Goal: Use online tool/utility: Utilize a website feature to perform a specific function

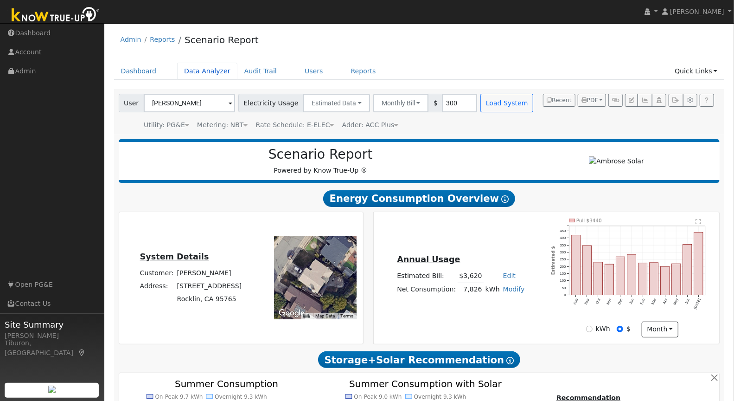
click at [208, 72] on link "Data Analyzer" at bounding box center [207, 71] width 60 height 17
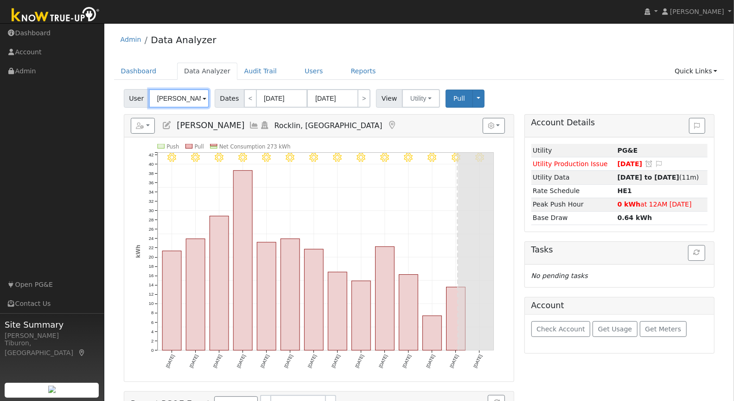
click at [175, 98] on input "Elisha Lopez" at bounding box center [179, 98] width 60 height 19
click at [175, 98] on input "[PERSON_NAME]" at bounding box center [179, 98] width 60 height 19
click at [186, 101] on input "[PERSON_NAME]" at bounding box center [179, 98] width 60 height 19
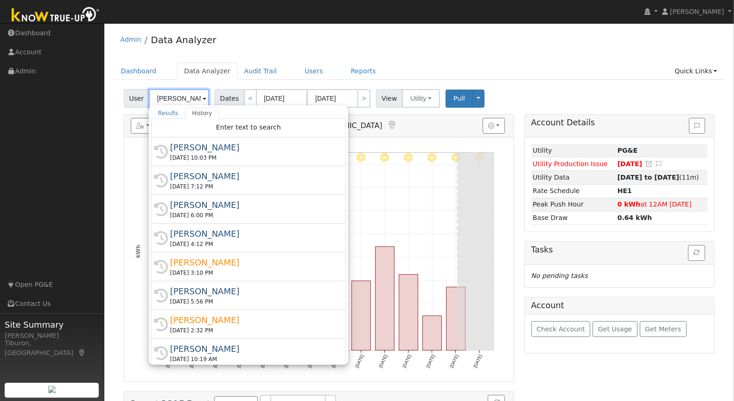
click at [186, 101] on input "[PERSON_NAME]" at bounding box center [179, 98] width 60 height 19
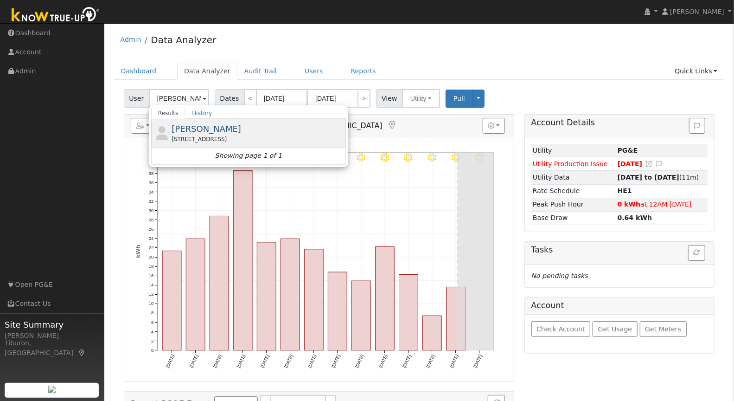
click at [209, 128] on span "Heidi Chandler" at bounding box center [207, 129] width 70 height 10
type input "Heidi Chandler"
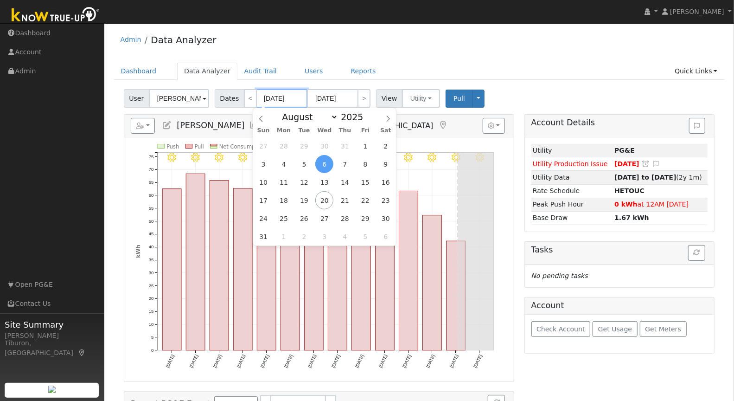
click at [273, 101] on input "08/06/2025" at bounding box center [281, 98] width 51 height 19
click at [366, 118] on span at bounding box center [368, 119] width 6 height 5
type input "2024"
click at [297, 122] on div "January February March April May June July August September October November De…" at bounding box center [324, 116] width 107 height 16
click at [301, 116] on select "January February March April May June July August September October November De…" at bounding box center [307, 116] width 61 height 11
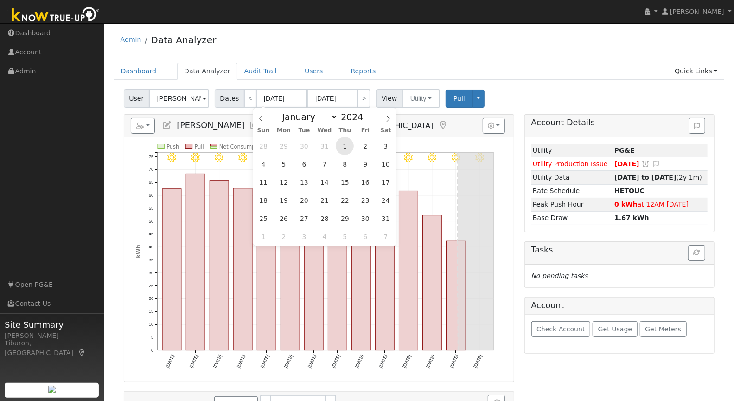
click at [346, 141] on span "1" at bounding box center [345, 146] width 18 height 18
type input "08/01/2024"
type input "08/31/2024"
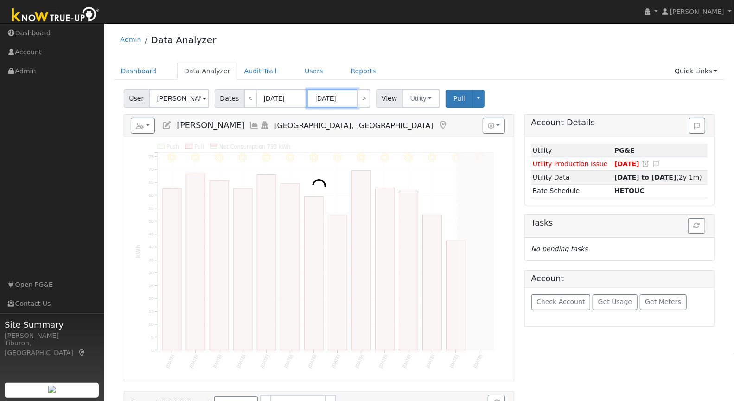
click at [340, 102] on input "08/31/2024" at bounding box center [332, 98] width 51 height 19
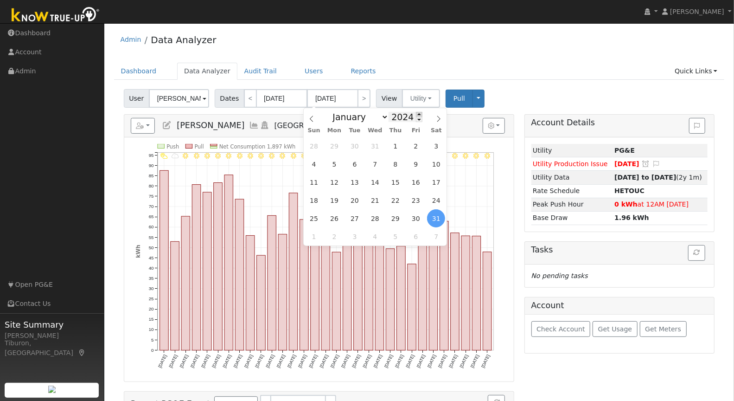
click at [416, 114] on span at bounding box center [419, 114] width 6 height 5
type input "2025"
click at [397, 145] on span "31" at bounding box center [395, 146] width 18 height 18
type input "07/31/2025"
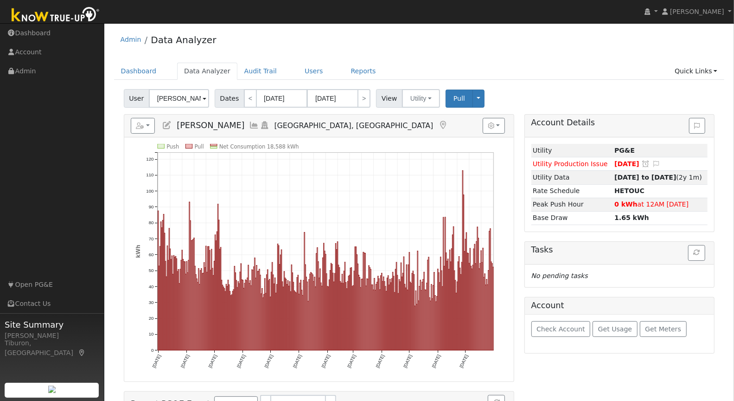
click at [296, 51] on div "Admin Data Analyzer" at bounding box center [419, 42] width 611 height 28
click at [696, 69] on link "Quick Links" at bounding box center [696, 71] width 57 height 17
click at [691, 122] on link "Run a Scenario Report" at bounding box center [677, 123] width 94 height 13
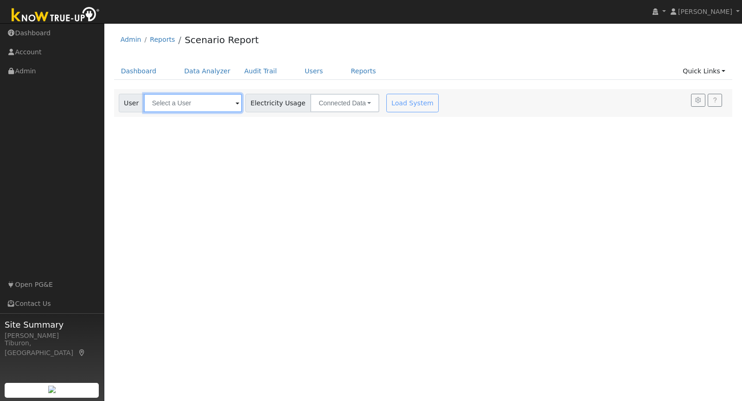
click at [180, 99] on input "text" at bounding box center [193, 103] width 98 height 19
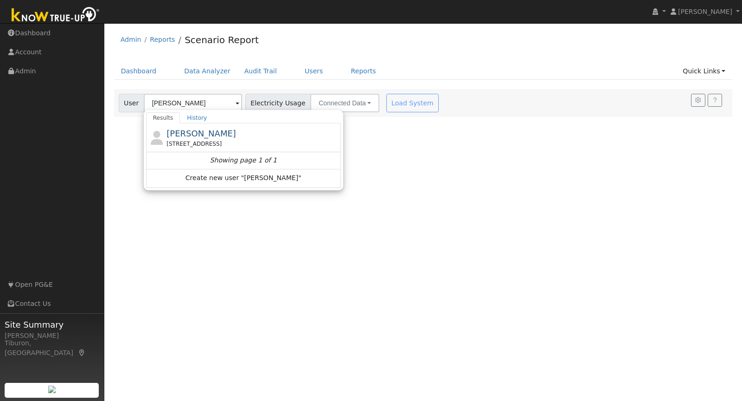
click at [206, 140] on div "[STREET_ADDRESS]" at bounding box center [253, 144] width 172 height 8
type input "[PERSON_NAME]"
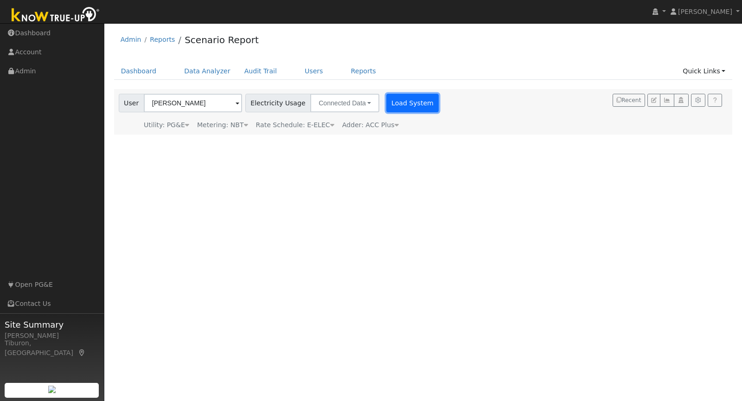
click at [404, 106] on button "Load System" at bounding box center [412, 103] width 53 height 19
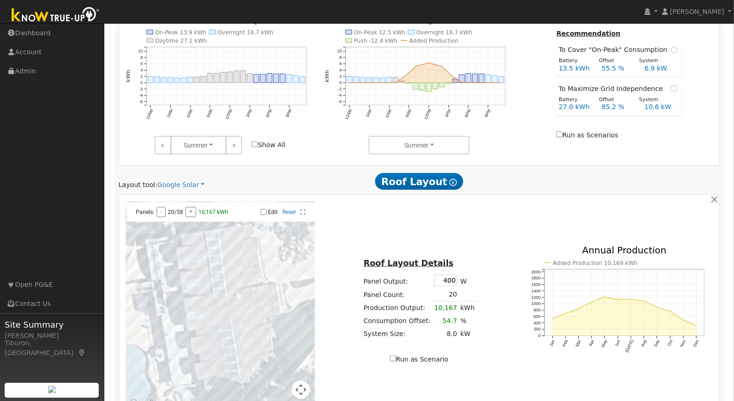
scroll to position [492, 0]
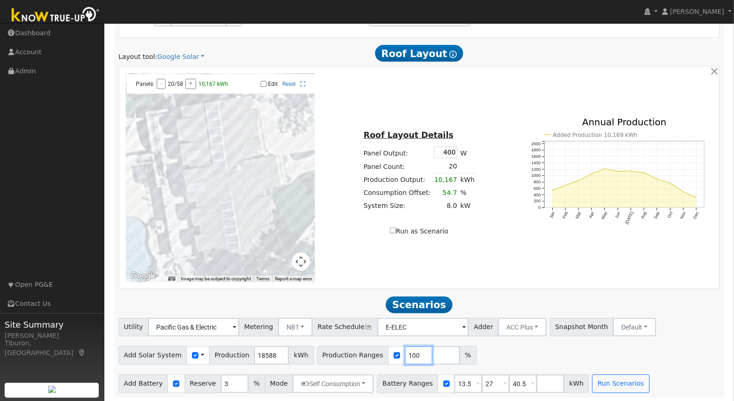
drag, startPoint x: 407, startPoint y: 352, endPoint x: 385, endPoint y: 352, distance: 21.8
click at [385, 352] on div "Production Ranges 100 %" at bounding box center [397, 355] width 160 height 19
type input "140"
click at [432, 357] on input "number" at bounding box center [446, 355] width 28 height 19
type input "160"
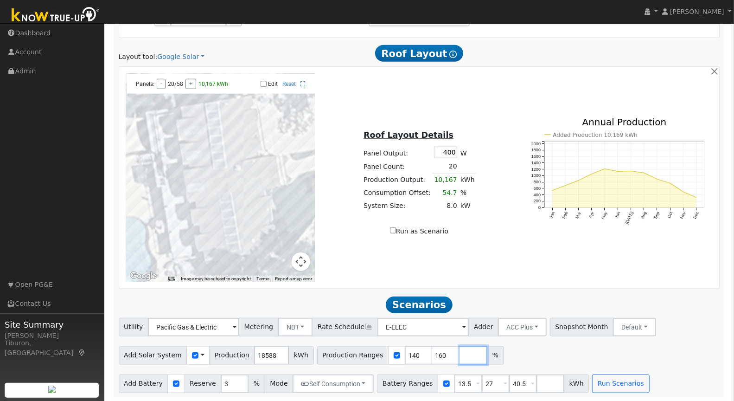
click at [460, 353] on input "number" at bounding box center [474, 355] width 28 height 19
type input "180"
click at [598, 354] on div "Add Solar System Use CSV Data Production 18588 kWh Production Ranges 140 160 18…" at bounding box center [419, 354] width 605 height 22
drag, startPoint x: 461, startPoint y: 382, endPoint x: 417, endPoint y: 388, distance: 43.6
click at [417, 388] on div "Battery Ranges 13.5 Overrides Reserve % Mode None None Self Consumption Peak Sa…" at bounding box center [483, 383] width 212 height 19
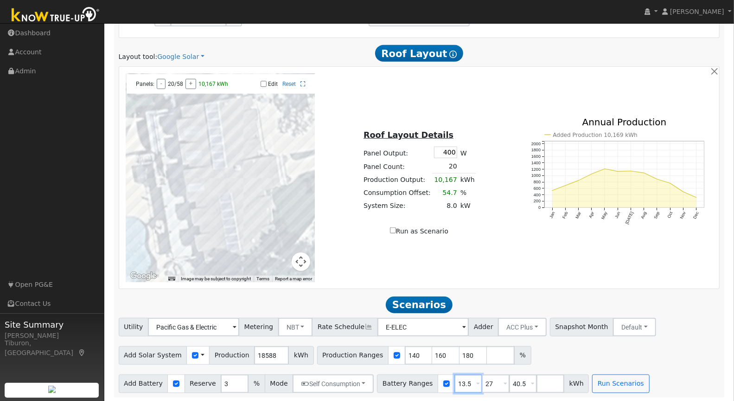
drag, startPoint x: 460, startPoint y: 381, endPoint x: 436, endPoint y: 382, distance: 24.2
click at [455, 382] on input "13.5" at bounding box center [469, 383] width 28 height 19
type input "24"
drag, startPoint x: 481, startPoint y: 381, endPoint x: 465, endPoint y: 385, distance: 16.7
click at [465, 385] on div "Battery Ranges 24 Overrides Reserve % Mode None None Self Consumption Peak Savi…" at bounding box center [483, 383] width 212 height 19
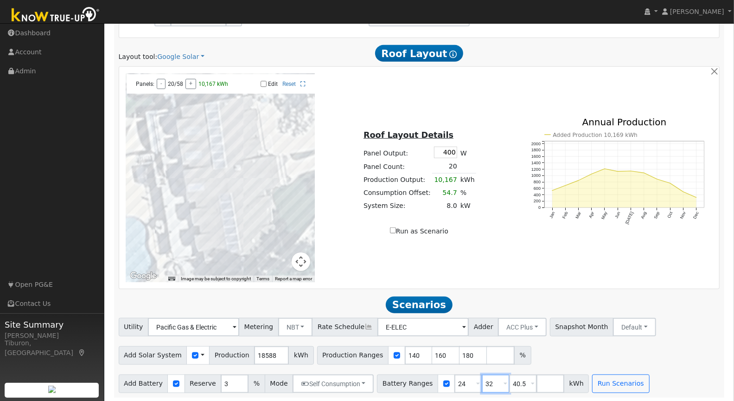
type input "32"
drag, startPoint x: 519, startPoint y: 382, endPoint x: 491, endPoint y: 385, distance: 28.4
click at [491, 385] on div "Battery Ranges 24 Overrides Reserve % Mode None None Self Consumption Peak Savi…" at bounding box center [483, 383] width 212 height 19
type input "40"
click at [599, 387] on button "Run Scenarios" at bounding box center [620, 383] width 57 height 19
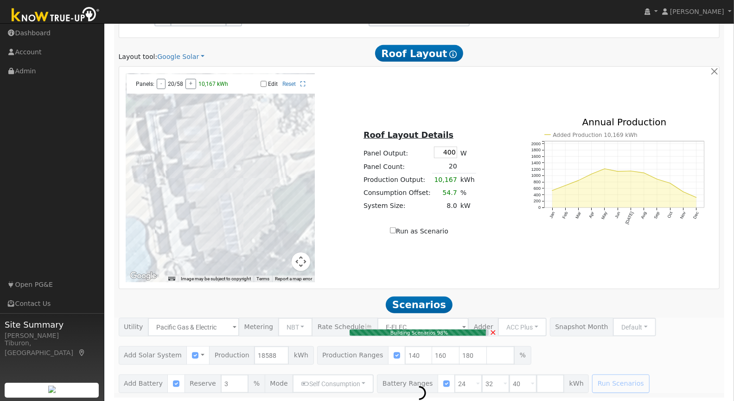
type input "17.3"
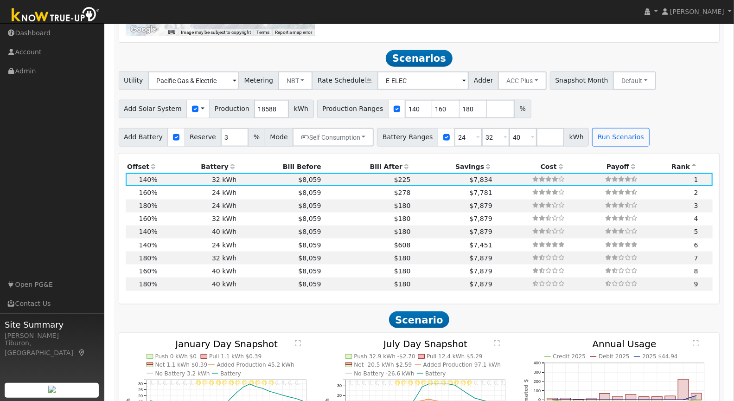
scroll to position [758, 0]
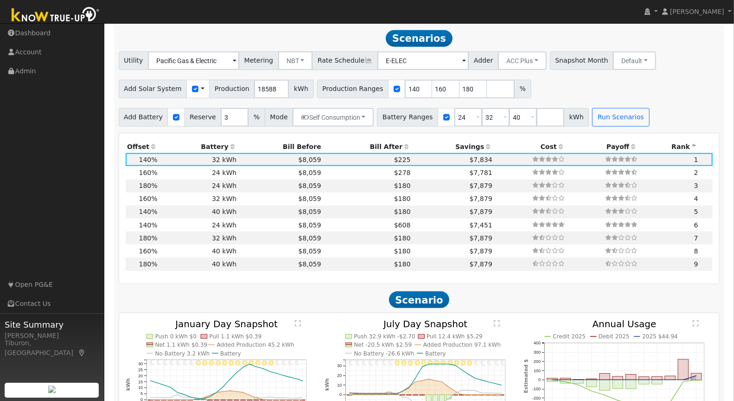
click at [372, 145] on th "Bill After" at bounding box center [368, 146] width 90 height 13
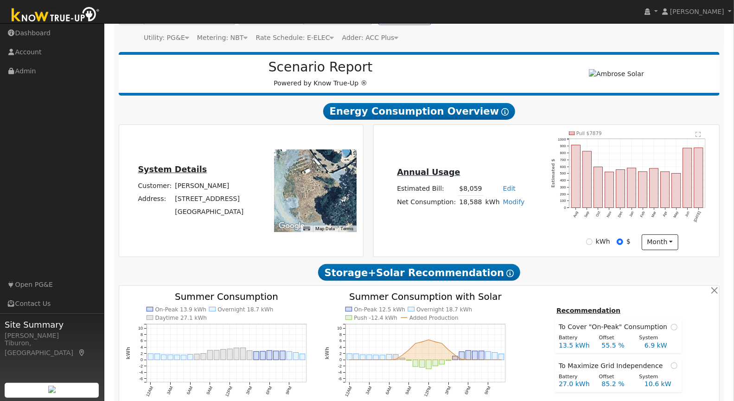
scroll to position [0, 0]
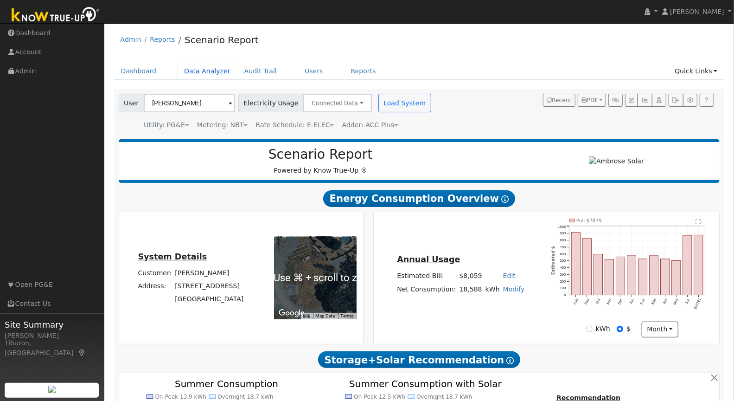
click at [205, 68] on link "Data Analyzer" at bounding box center [207, 71] width 60 height 17
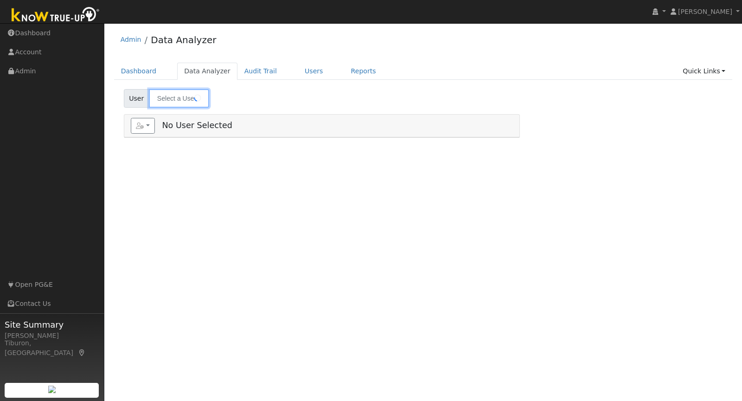
type input "[PERSON_NAME]"
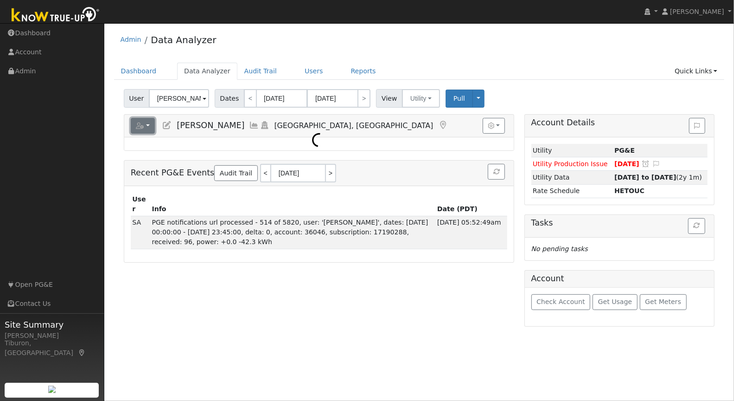
click at [141, 131] on button "button" at bounding box center [143, 126] width 25 height 16
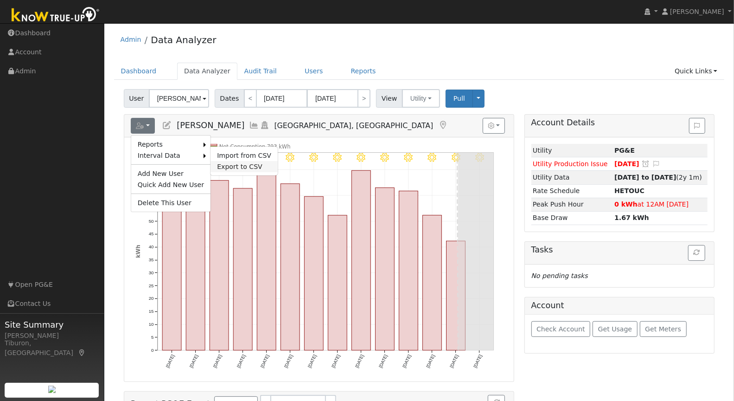
click at [238, 163] on link "Export to CSV" at bounding box center [244, 166] width 67 height 11
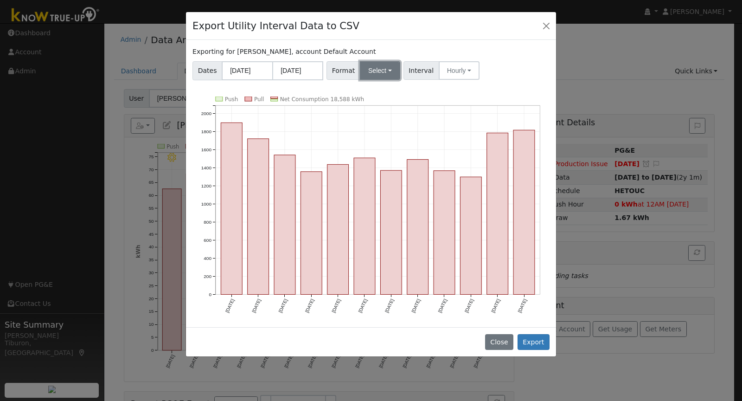
click at [376, 73] on button "Select" at bounding box center [380, 70] width 40 height 19
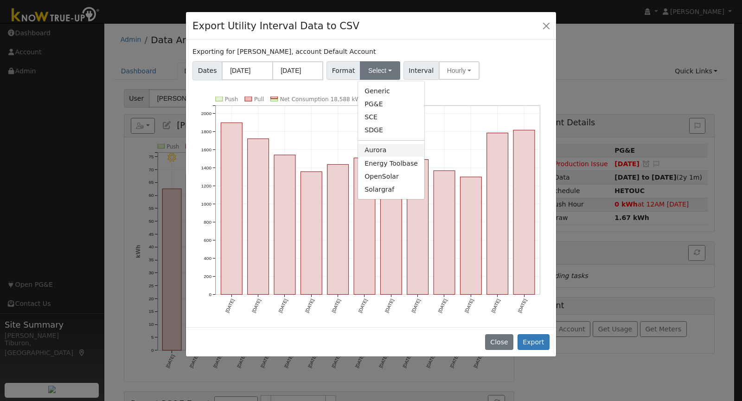
click at [381, 153] on link "Aurora" at bounding box center [391, 150] width 66 height 13
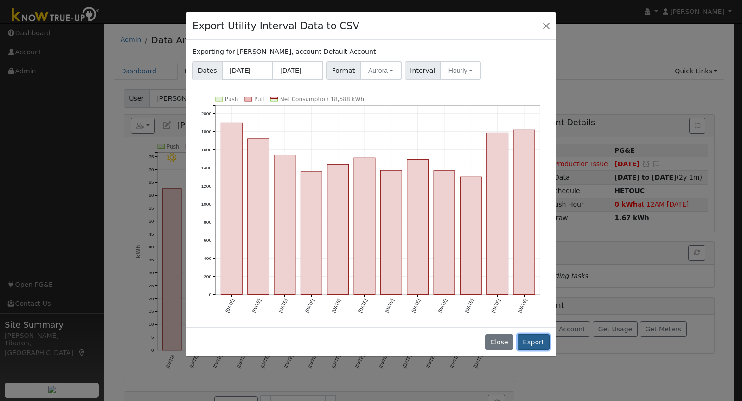
click at [536, 339] on button "Export" at bounding box center [534, 342] width 32 height 16
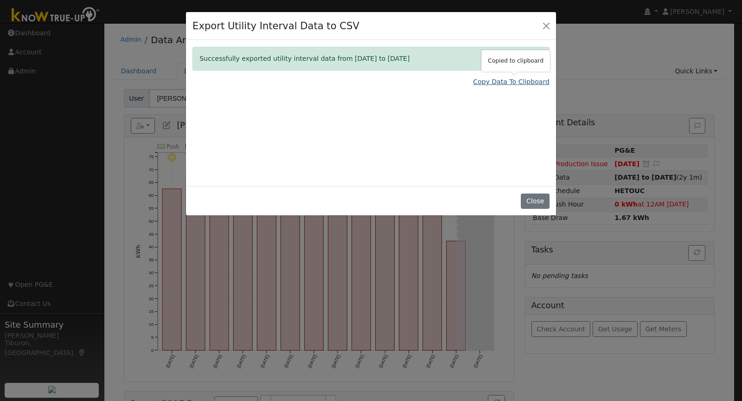
click at [517, 80] on link "Copy Data To Clipboard" at bounding box center [511, 82] width 77 height 10
click at [532, 204] on button "Close" at bounding box center [535, 201] width 28 height 16
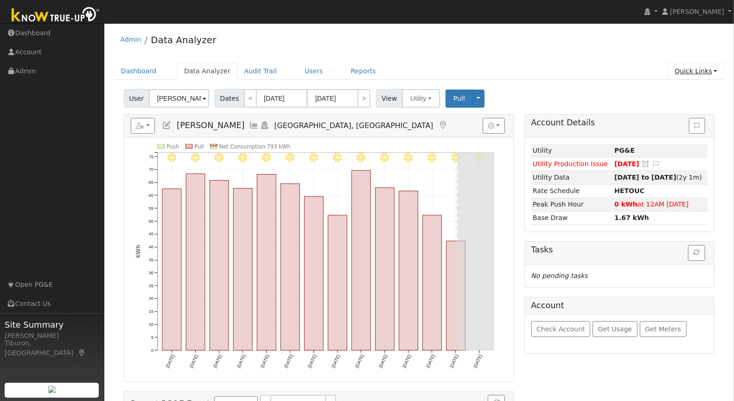
click at [681, 72] on link "Quick Links" at bounding box center [696, 71] width 57 height 17
click at [681, 120] on link "Run a Scenario Report" at bounding box center [677, 123] width 94 height 13
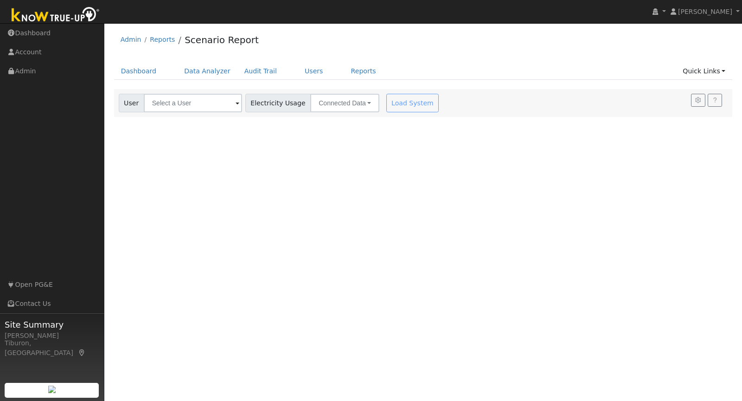
click at [405, 106] on div "Load System" at bounding box center [414, 103] width 58 height 19
click at [197, 104] on input "text" at bounding box center [193, 103] width 98 height 19
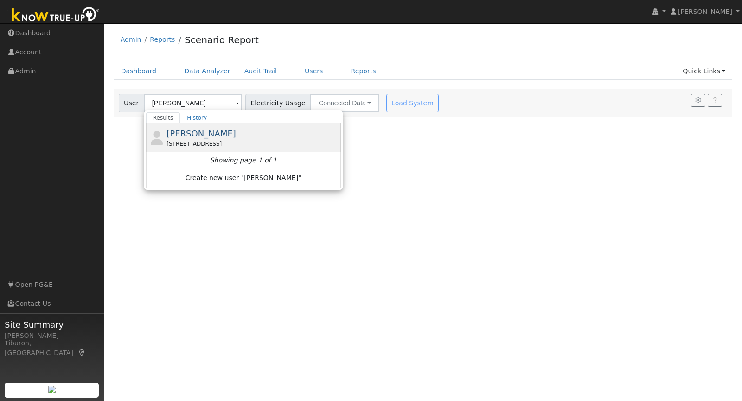
click at [187, 140] on div "[STREET_ADDRESS]" at bounding box center [253, 144] width 172 height 8
type input "[PERSON_NAME]"
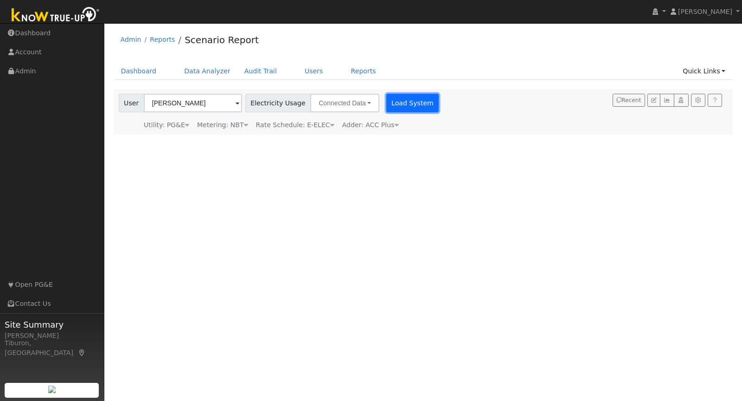
click at [398, 102] on button "Load System" at bounding box center [412, 103] width 53 height 19
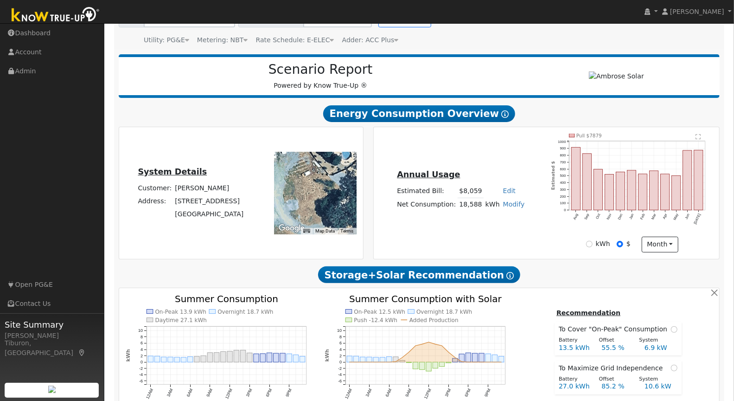
scroll to position [492, 0]
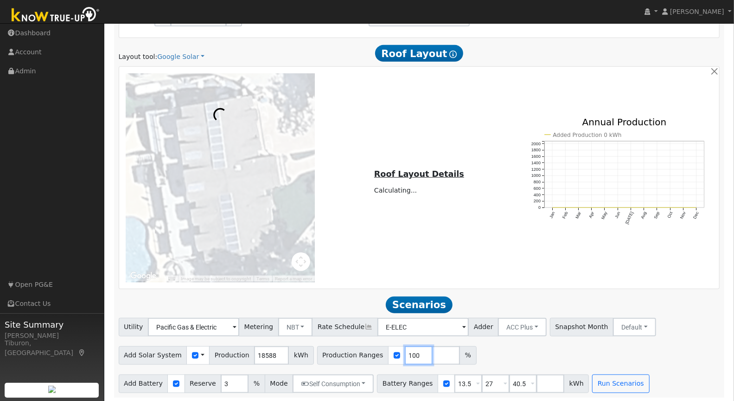
drag, startPoint x: 404, startPoint y: 353, endPoint x: 379, endPoint y: 352, distance: 25.5
click at [379, 352] on div "Production Ranges 100 %" at bounding box center [397, 355] width 160 height 19
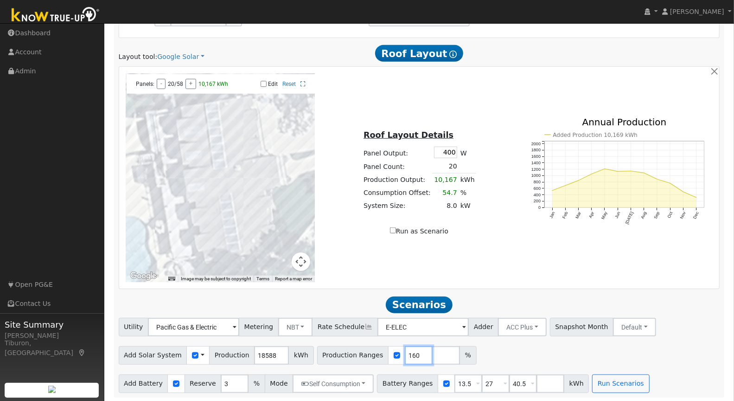
type input "160"
drag, startPoint x: 514, startPoint y: 382, endPoint x: 472, endPoint y: 378, distance: 42.8
click at [474, 378] on div "Battery Ranges 13.5 Overrides Reserve % Mode None None Self Consumption Peak Sa…" at bounding box center [483, 383] width 212 height 19
drag, startPoint x: 482, startPoint y: 380, endPoint x: 466, endPoint y: 385, distance: 16.9
click at [466, 385] on div "Battery Ranges 13.5 Overrides Reserve % Mode None None Self Consumption Peak Sa…" at bounding box center [469, 383] width 185 height 19
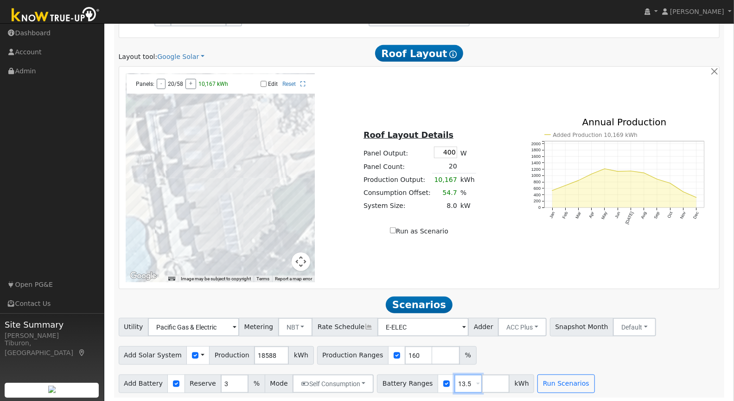
drag, startPoint x: 461, startPoint y: 380, endPoint x: 431, endPoint y: 380, distance: 30.2
click at [434, 383] on div "Battery Ranges 13.5 Overrides Reserve % Mode None None Self Consumption Peak Sa…" at bounding box center [455, 383] width 157 height 19
type input "32"
click at [557, 380] on button "Run Scenarios" at bounding box center [566, 383] width 57 height 19
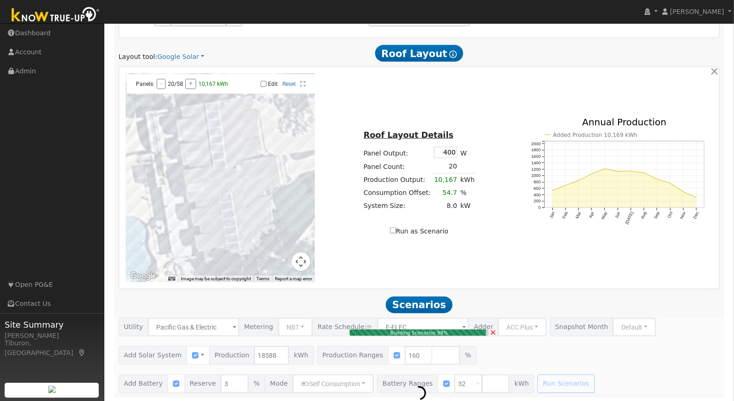
type input "19.8"
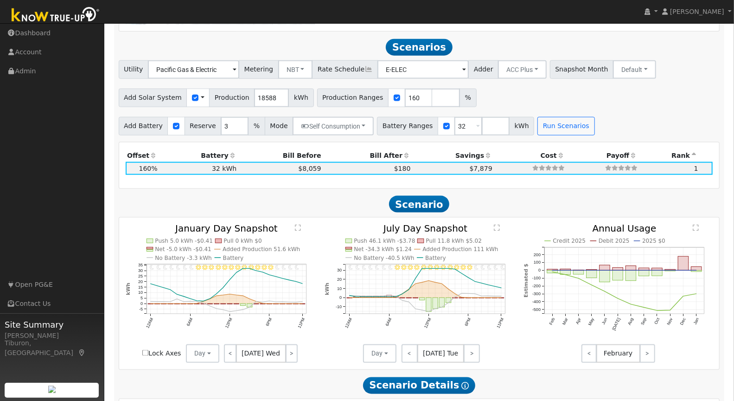
scroll to position [758, 0]
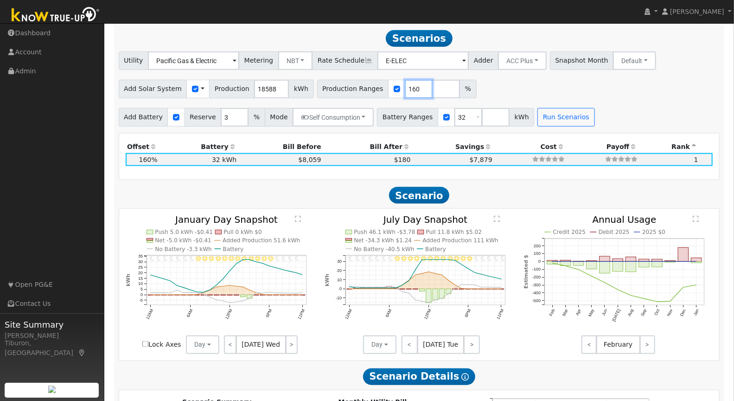
click at [418, 90] on input "160" at bounding box center [419, 89] width 28 height 19
click at [432, 86] on input "number" at bounding box center [446, 89] width 28 height 19
click at [432, 91] on input "number" at bounding box center [446, 89] width 28 height 19
type input "146"
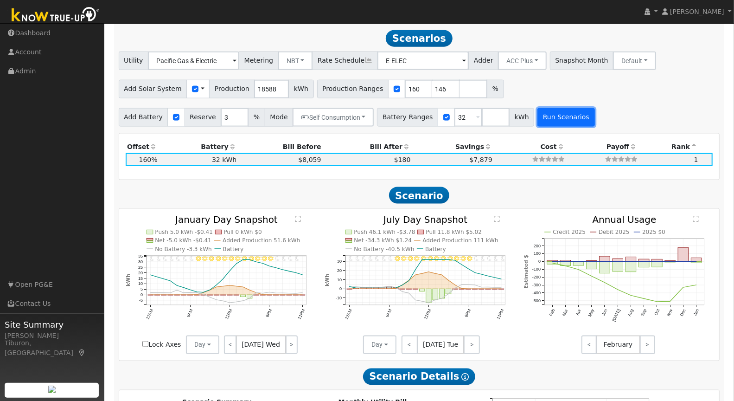
type input "160"
click at [550, 119] on button "Run Scenarios" at bounding box center [566, 117] width 57 height 19
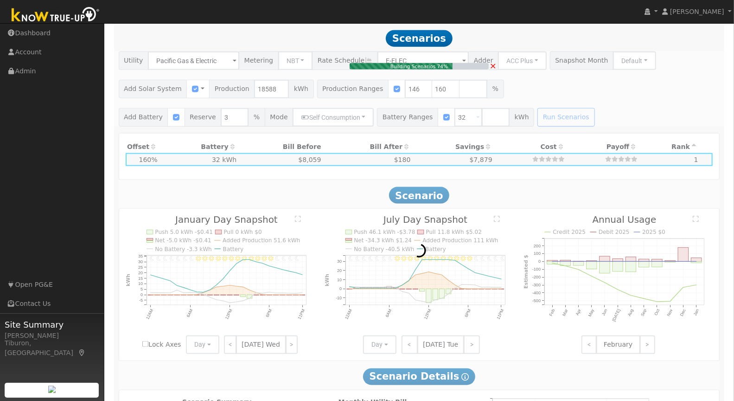
type input "18.1"
type input "$63,322"
type input "$30,517"
